Goal: Information Seeking & Learning: Learn about a topic

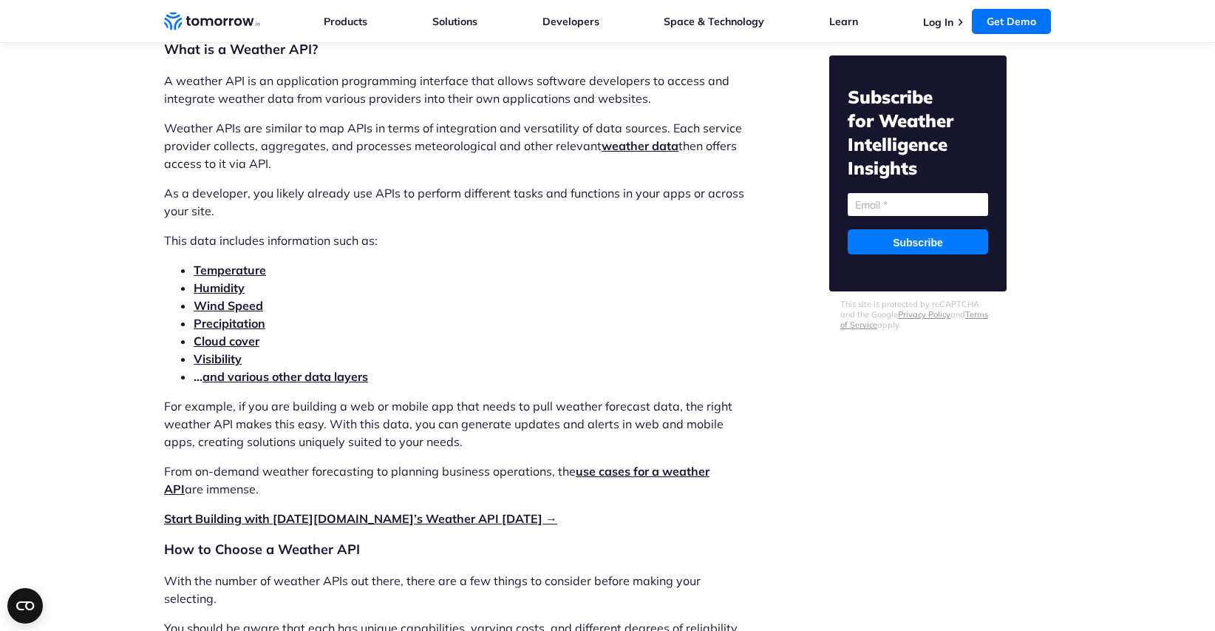
scroll to position [1626, 0]
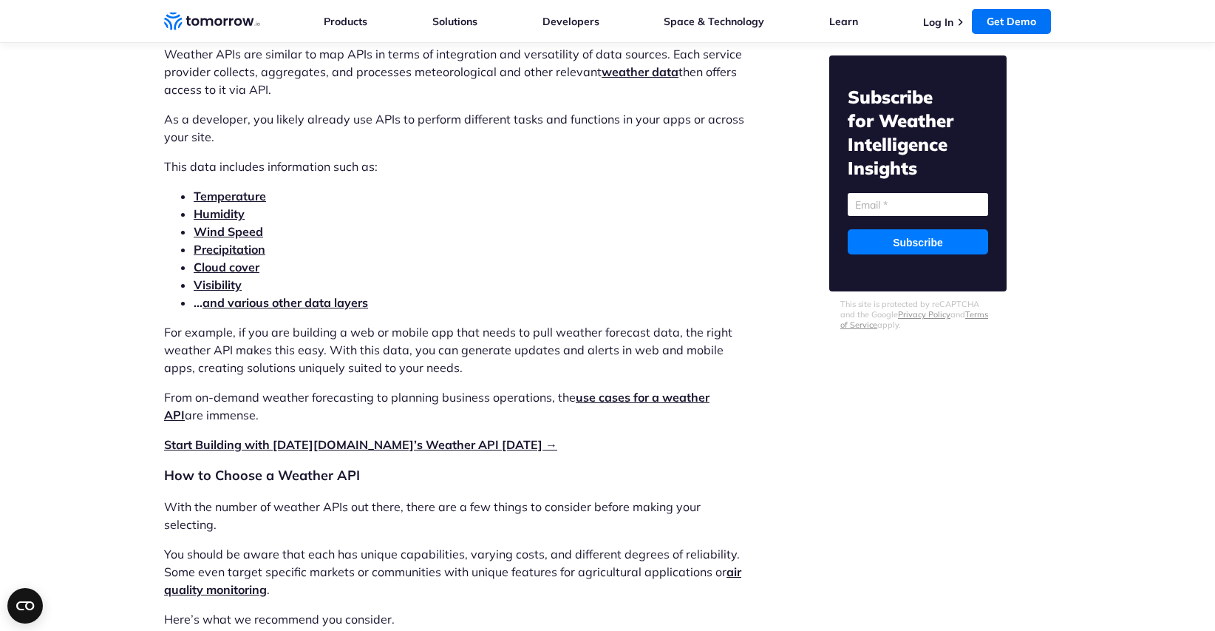
click at [330, 303] on link "and various other data layers" at bounding box center [286, 302] width 166 height 15
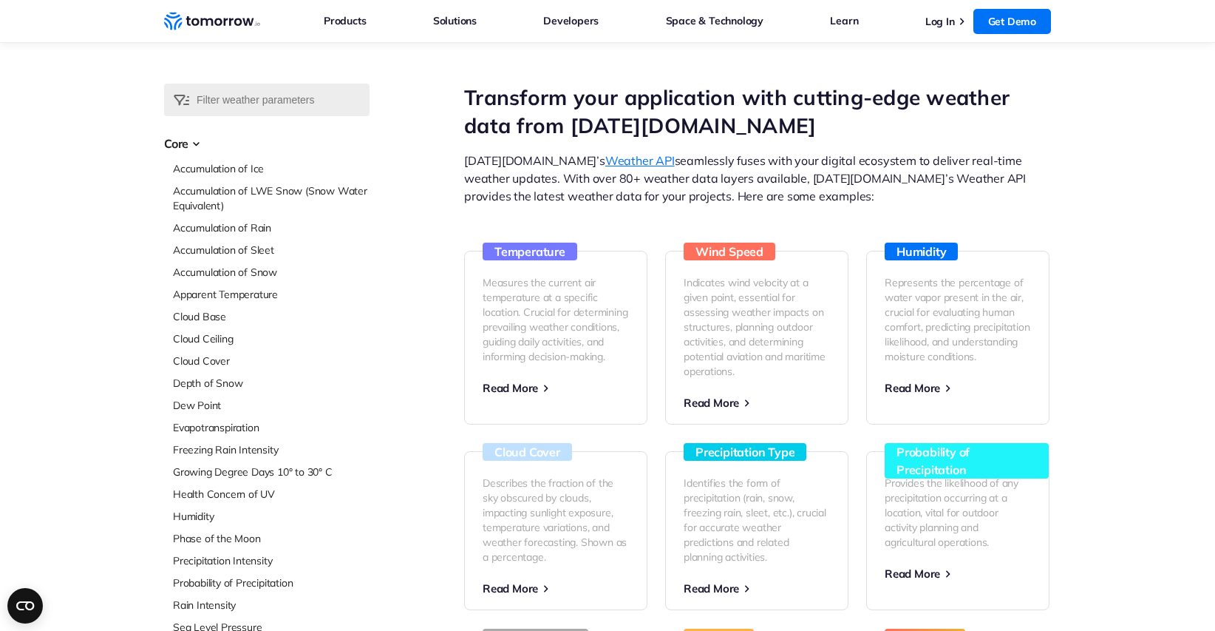
click at [605, 161] on link "Weather API" at bounding box center [639, 160] width 69 height 15
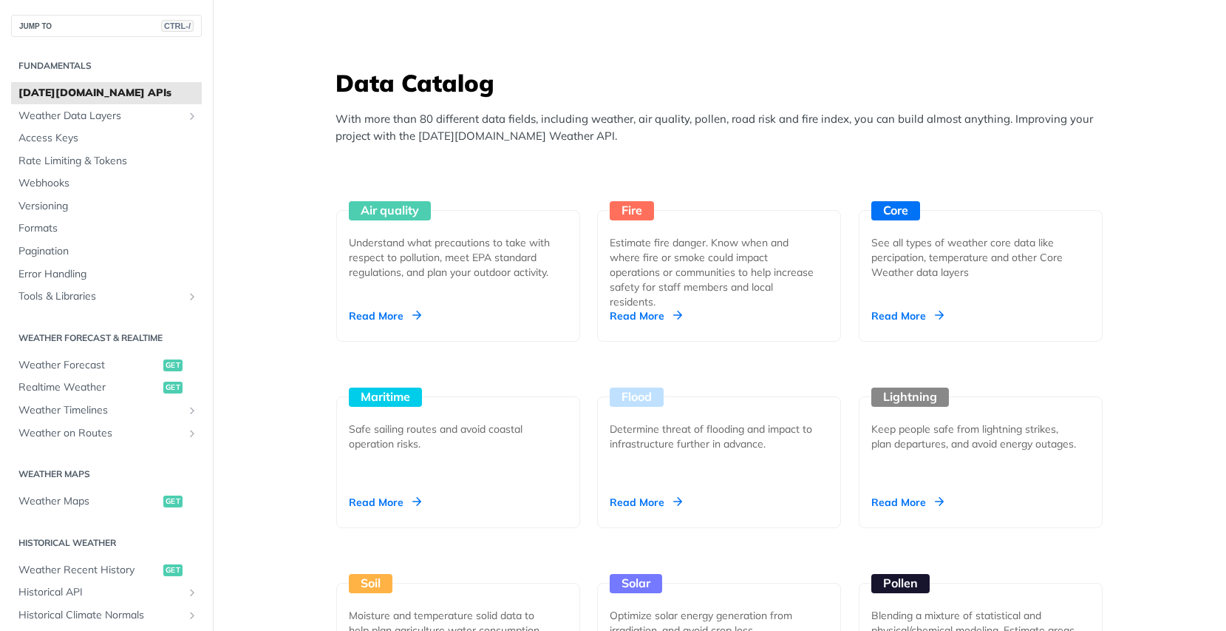
scroll to position [1183, 0]
